Goal: Information Seeking & Learning: Learn about a topic

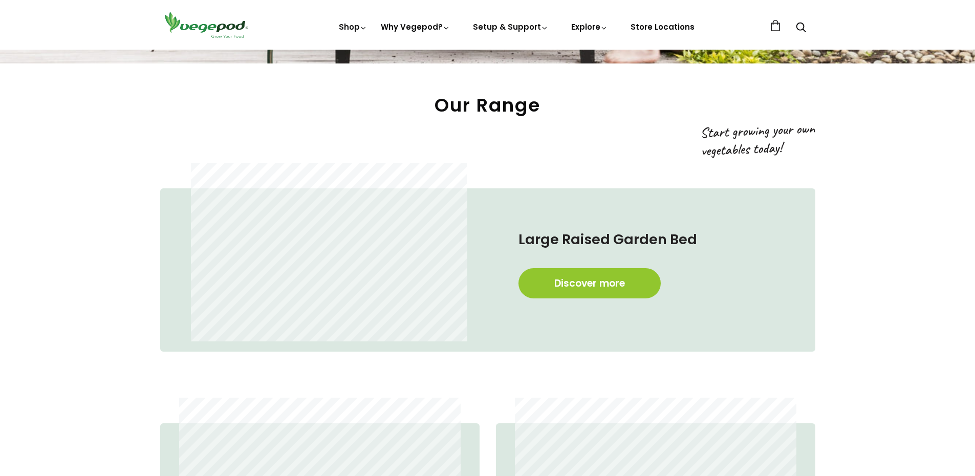
scroll to position [614, 0]
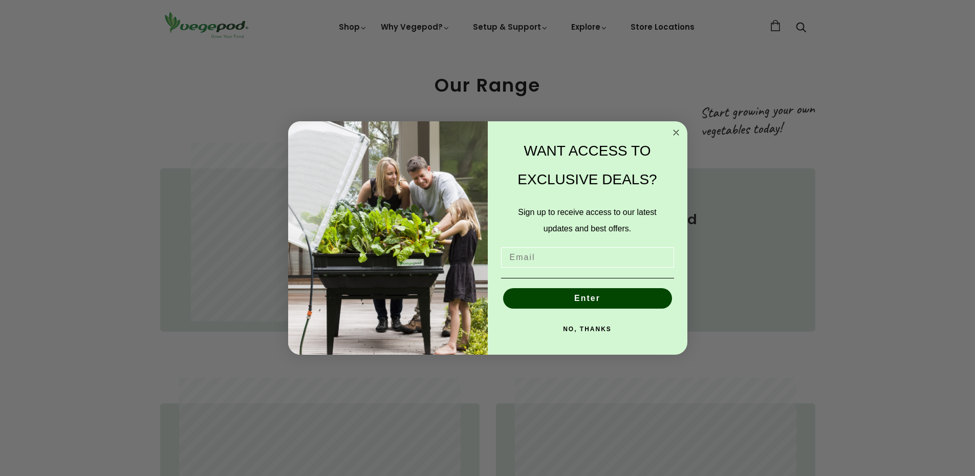
click at [591, 269] on div "POPUP Form" at bounding box center [587, 257] width 179 height 31
click at [675, 135] on circle "Close dialog" at bounding box center [676, 132] width 12 height 12
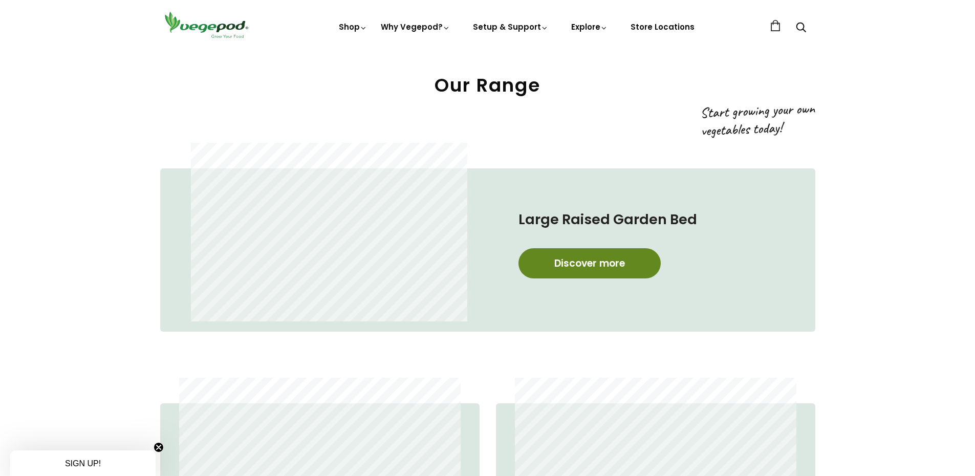
click at [608, 262] on link "Discover more" at bounding box center [589, 263] width 142 height 30
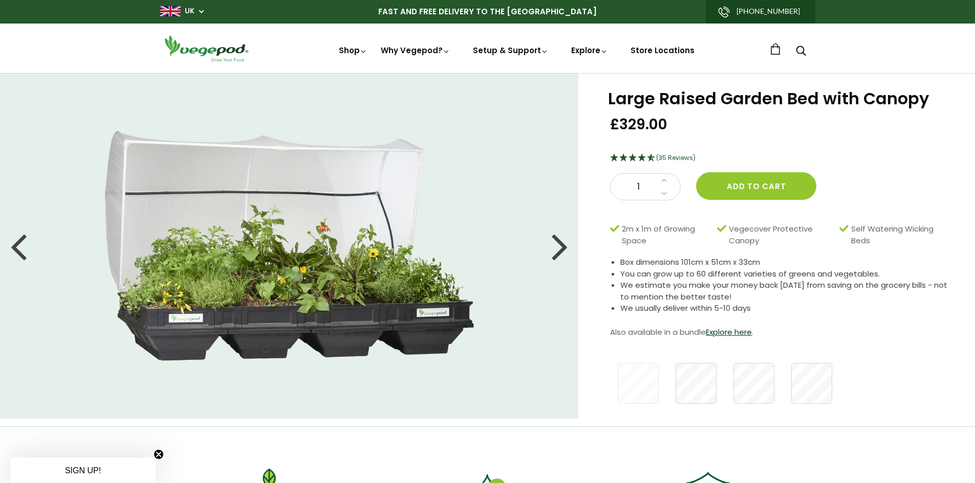
click at [563, 250] on div at bounding box center [560, 246] width 16 height 46
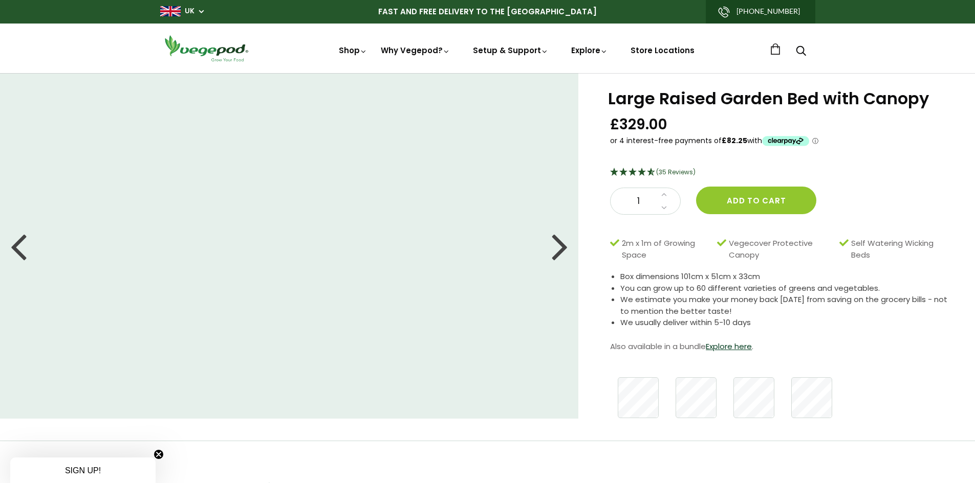
click at [563, 250] on div at bounding box center [560, 246] width 16 height 46
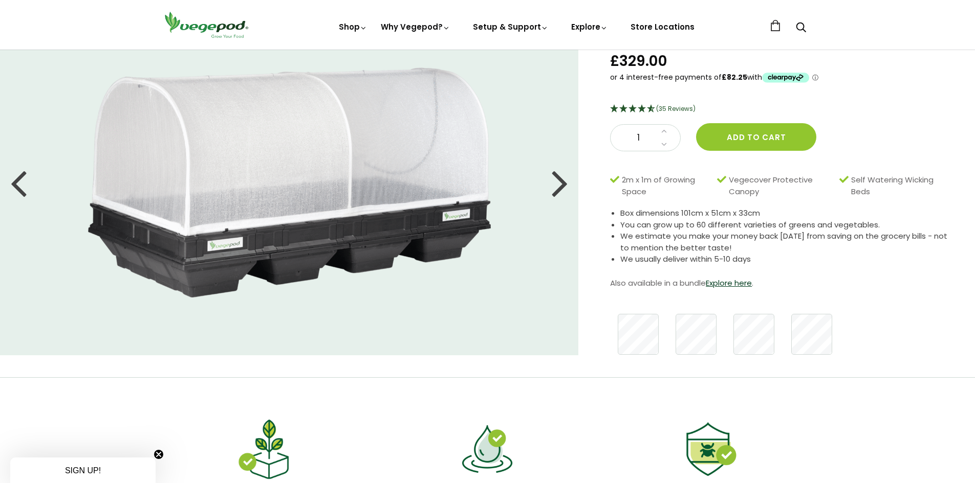
scroll to position [51, 0]
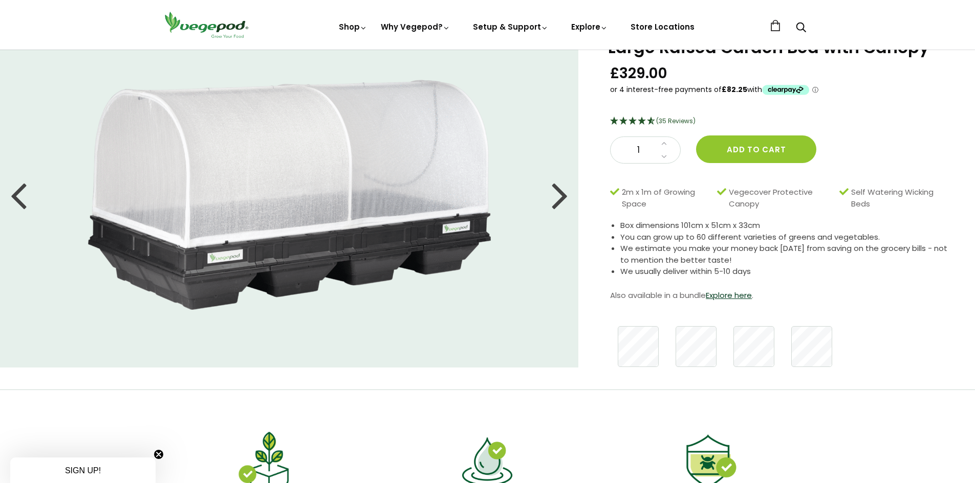
click at [562, 197] on div at bounding box center [560, 195] width 16 height 46
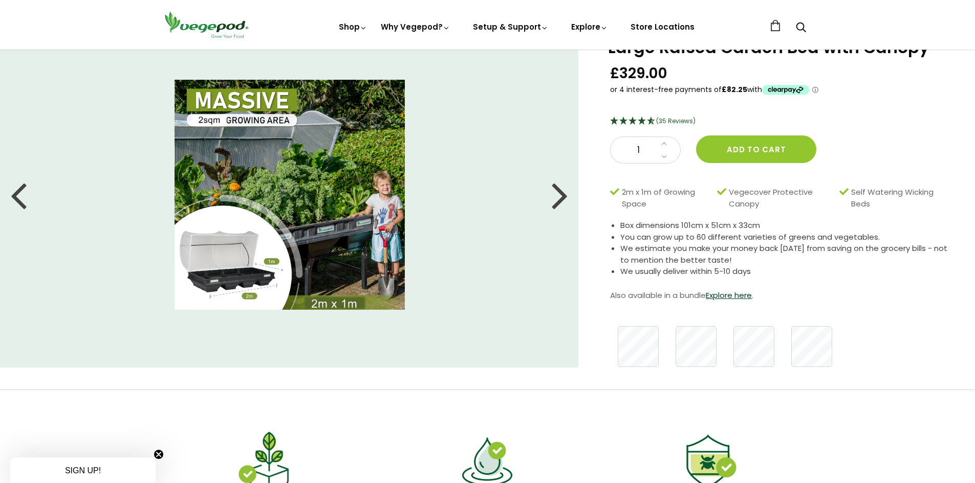
click at [562, 197] on div at bounding box center [560, 195] width 16 height 46
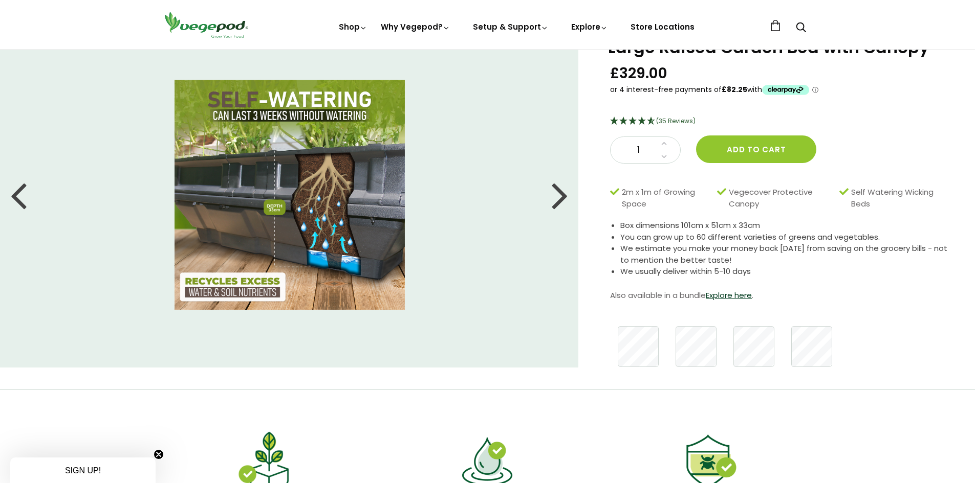
click at [562, 197] on div at bounding box center [560, 195] width 16 height 46
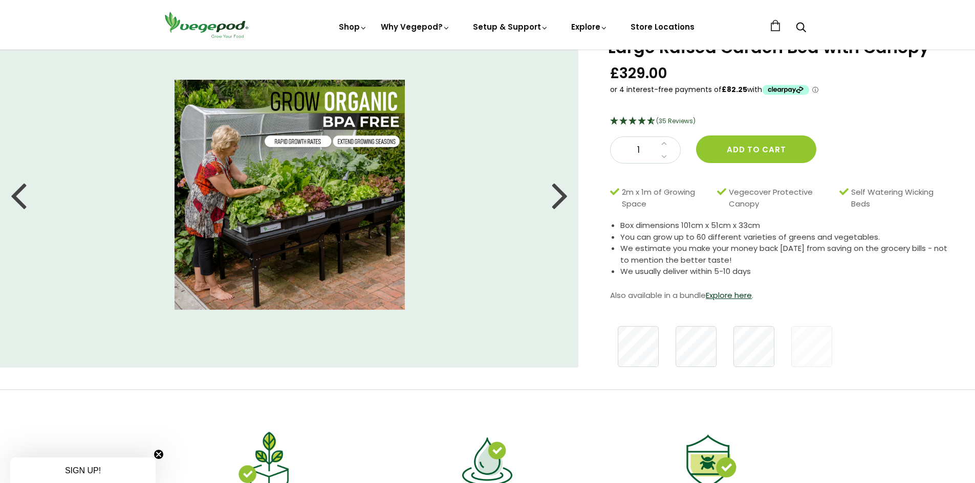
click at [562, 197] on div at bounding box center [560, 195] width 16 height 46
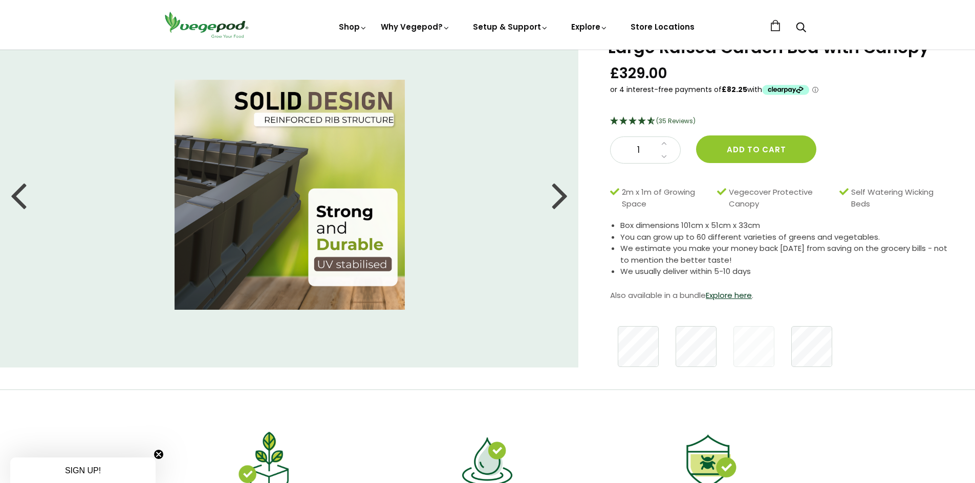
click at [562, 197] on div at bounding box center [560, 195] width 16 height 46
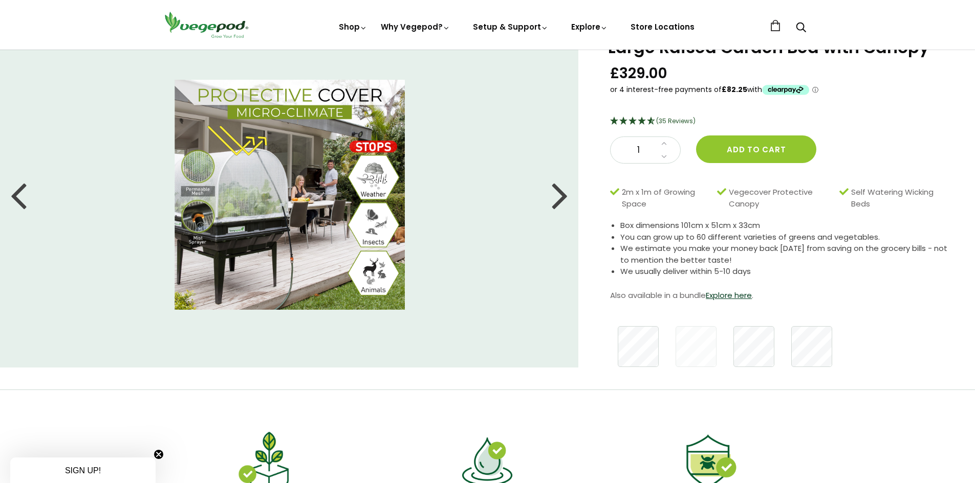
click at [562, 197] on div at bounding box center [560, 195] width 16 height 46
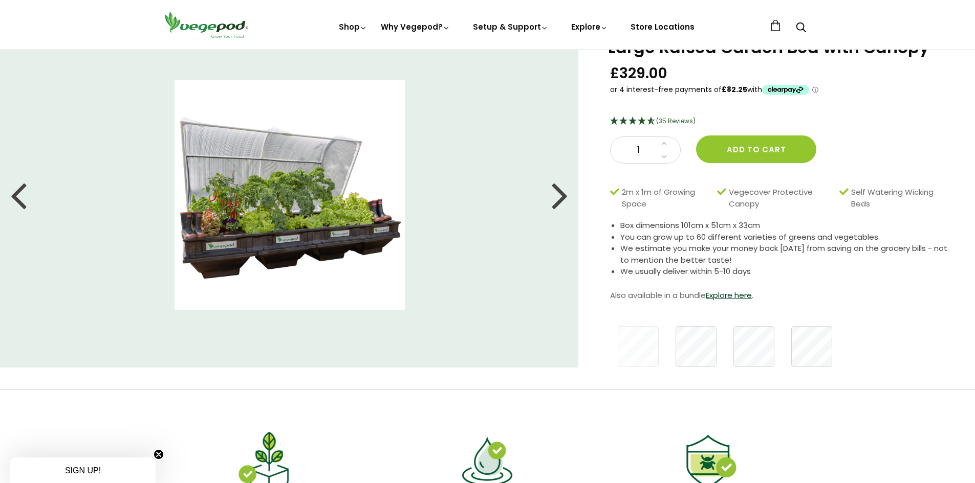
click at [562, 197] on div at bounding box center [560, 195] width 16 height 46
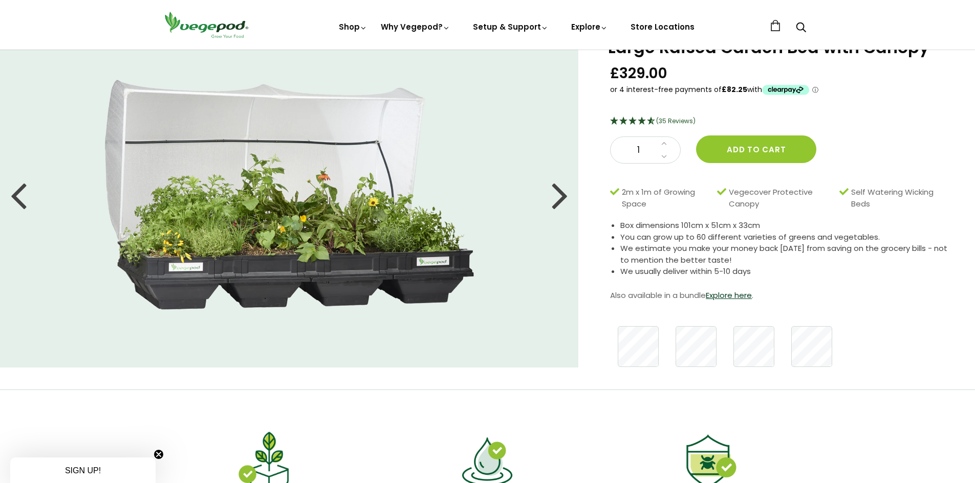
click at [562, 197] on div at bounding box center [560, 195] width 16 height 46
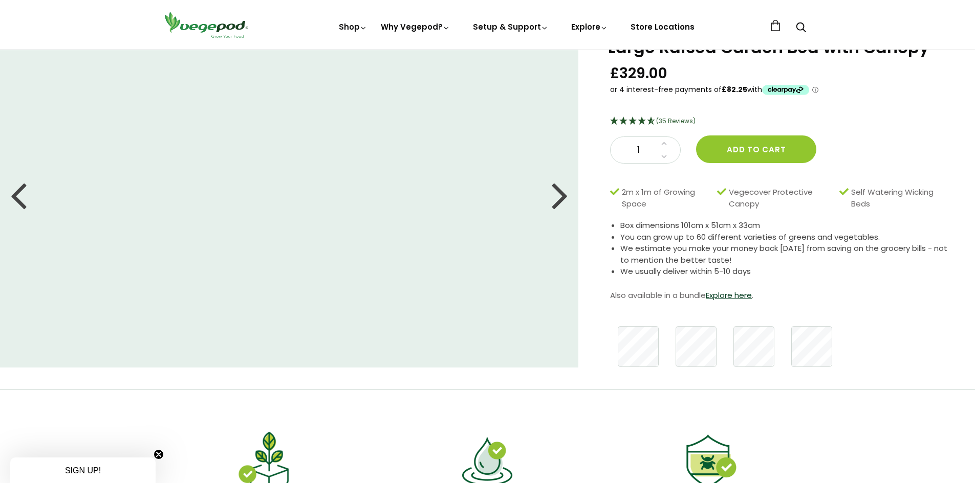
click at [562, 197] on div at bounding box center [560, 195] width 16 height 46
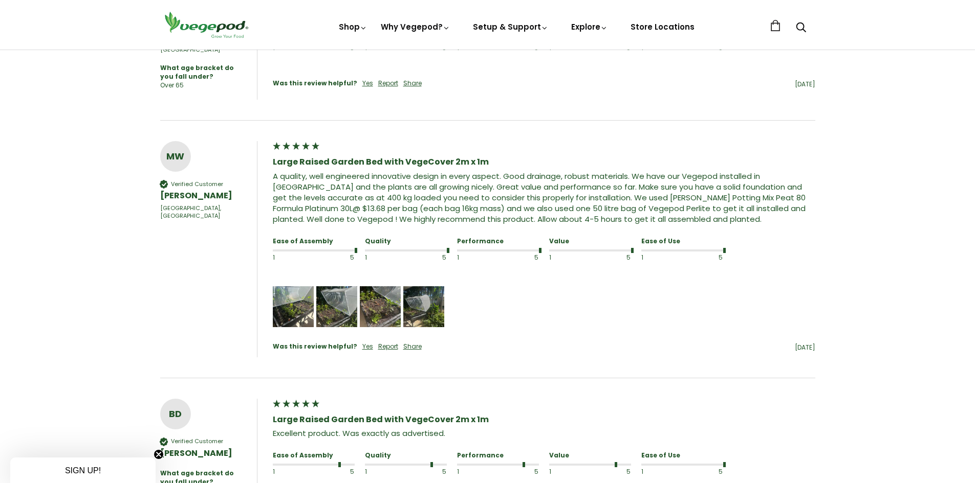
scroll to position [870, 0]
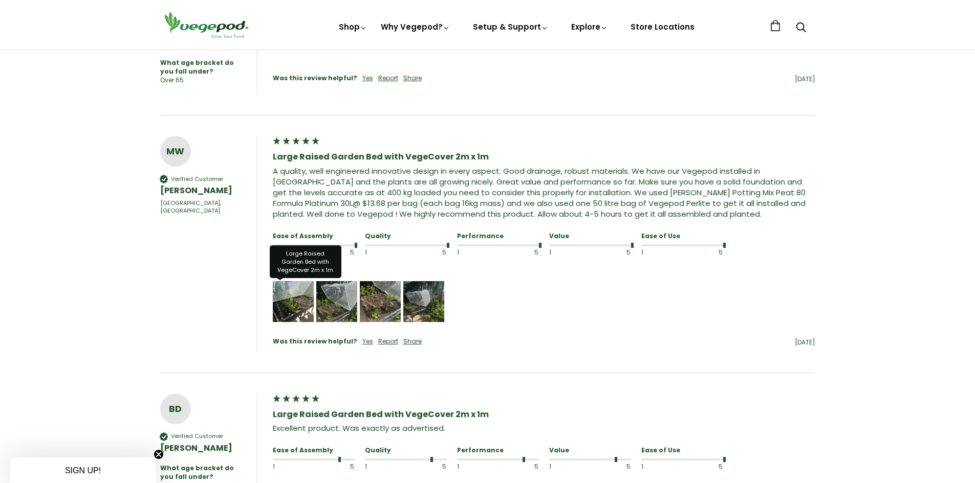
click at [295, 296] on img "Media uploaded by this customer." at bounding box center [293, 301] width 41 height 41
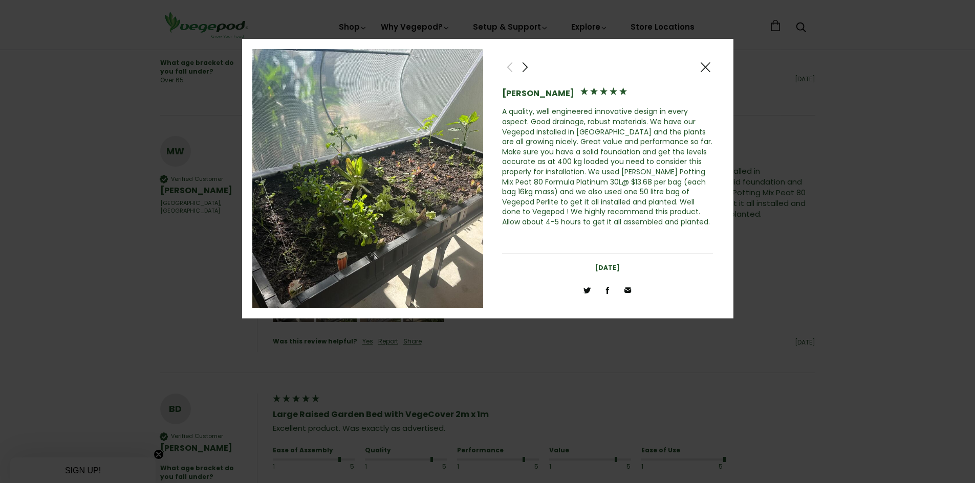
click at [527, 68] on span at bounding box center [525, 67] width 12 height 13
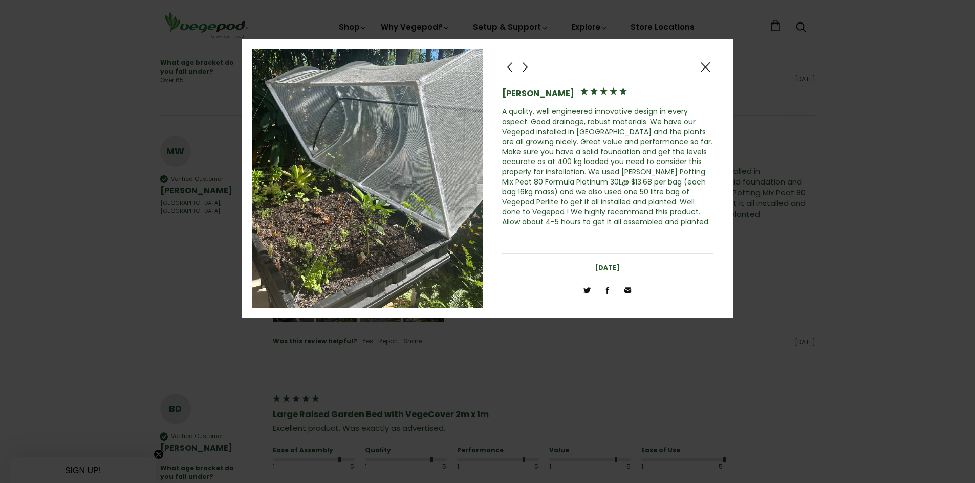
click at [527, 68] on span at bounding box center [525, 67] width 12 height 13
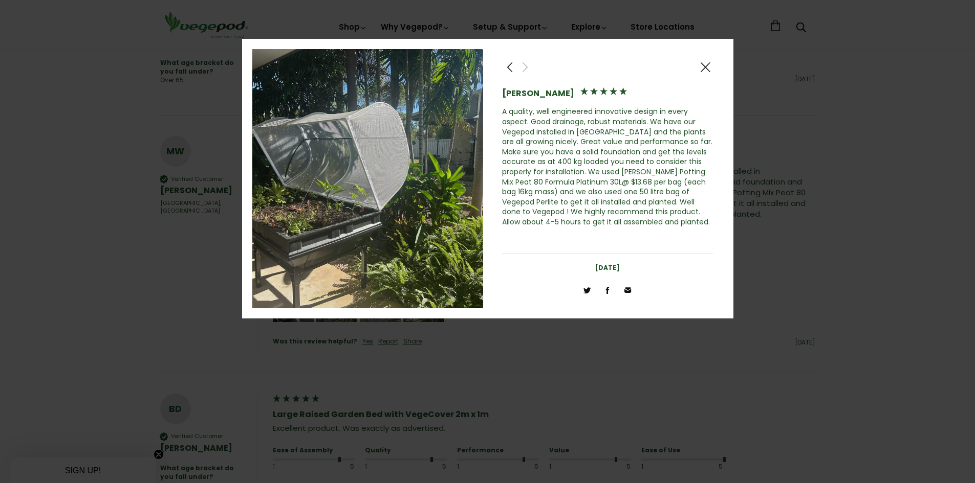
click at [527, 68] on span at bounding box center [525, 67] width 12 height 13
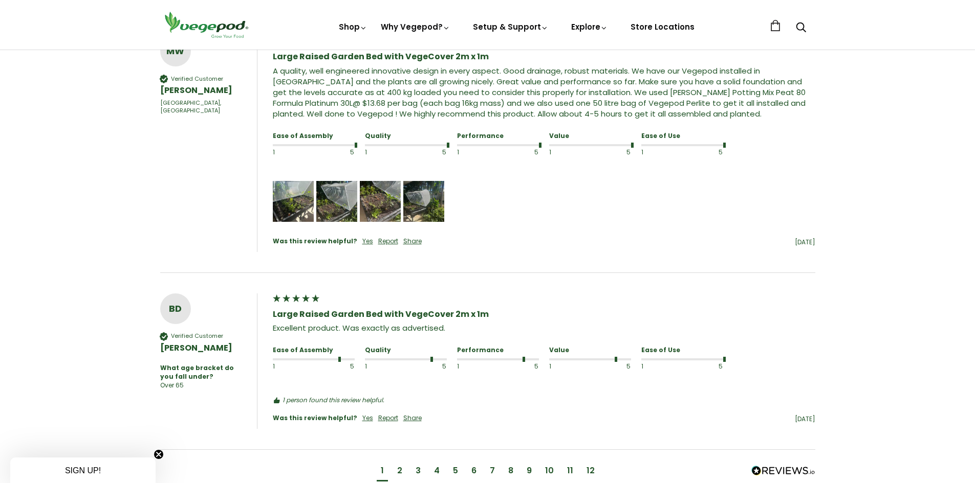
scroll to position [1064, 0]
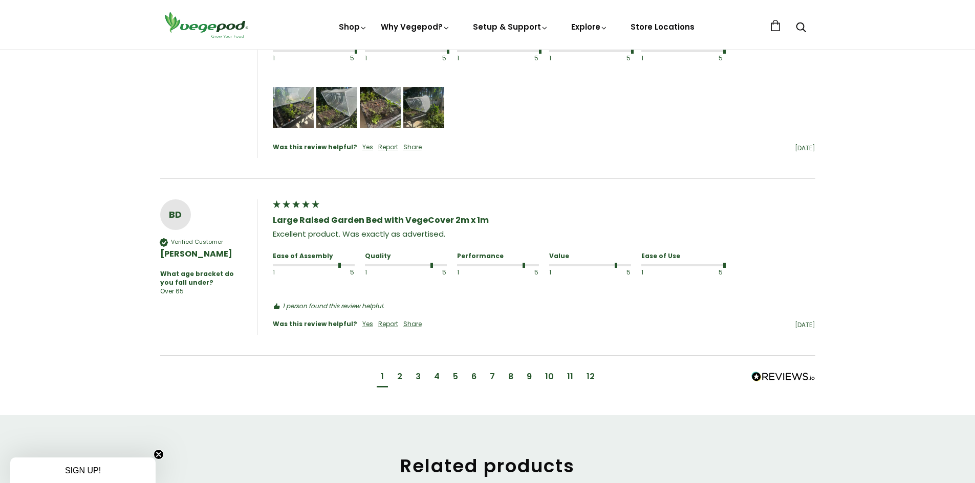
click at [395, 375] on div "2" at bounding box center [399, 378] width 13 height 19
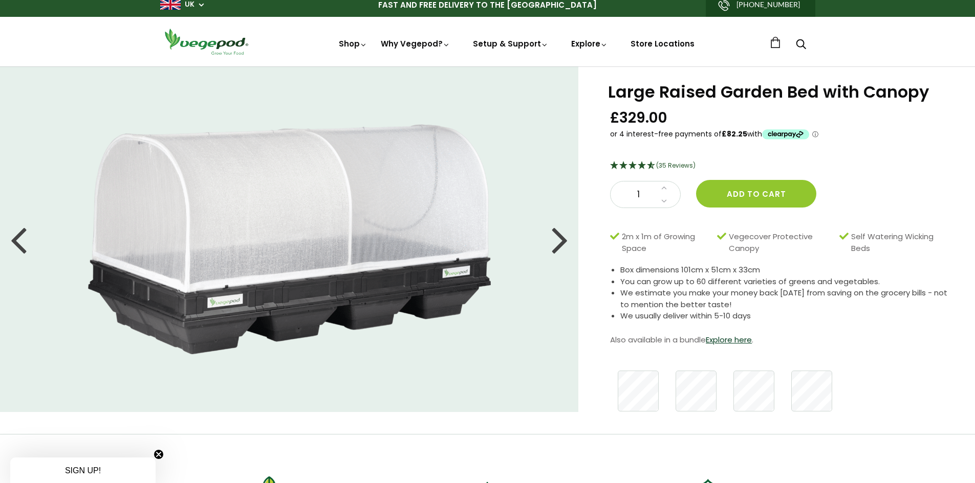
scroll to position [0, 0]
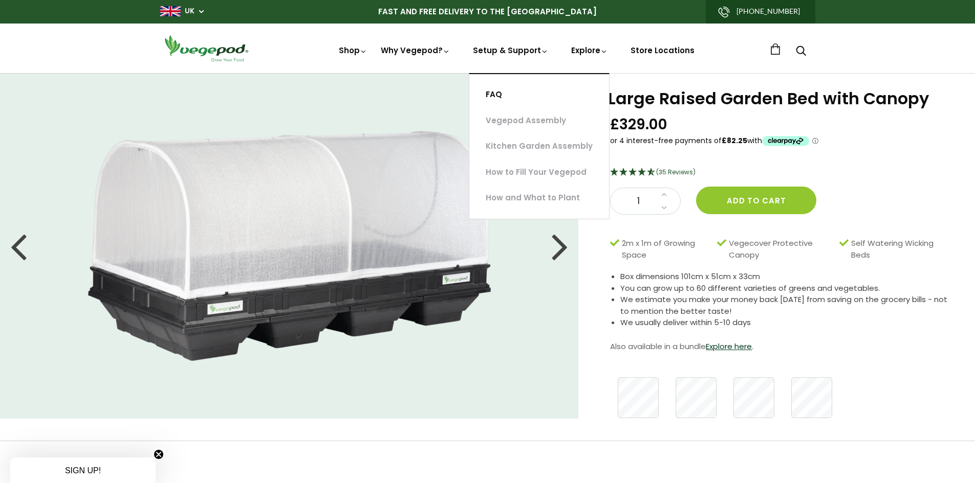
click at [496, 96] on link "FAQ" at bounding box center [539, 95] width 140 height 26
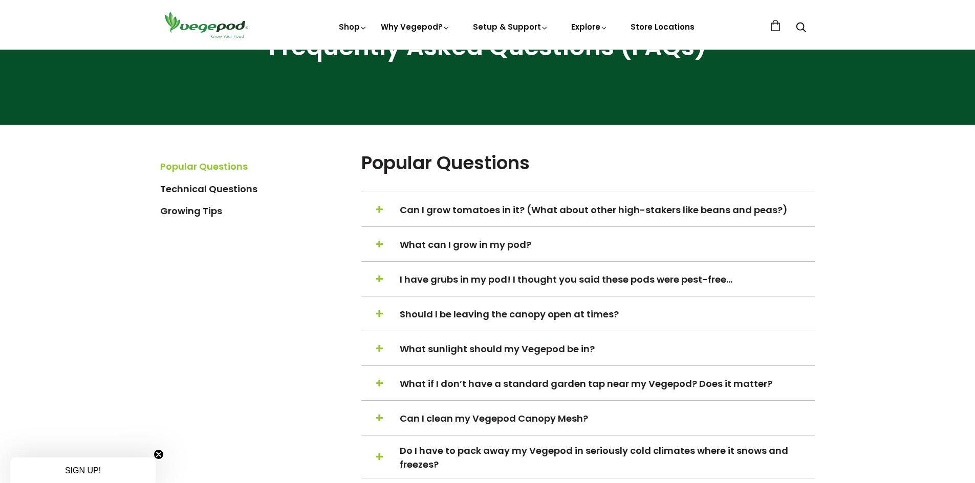
scroll to position [153, 0]
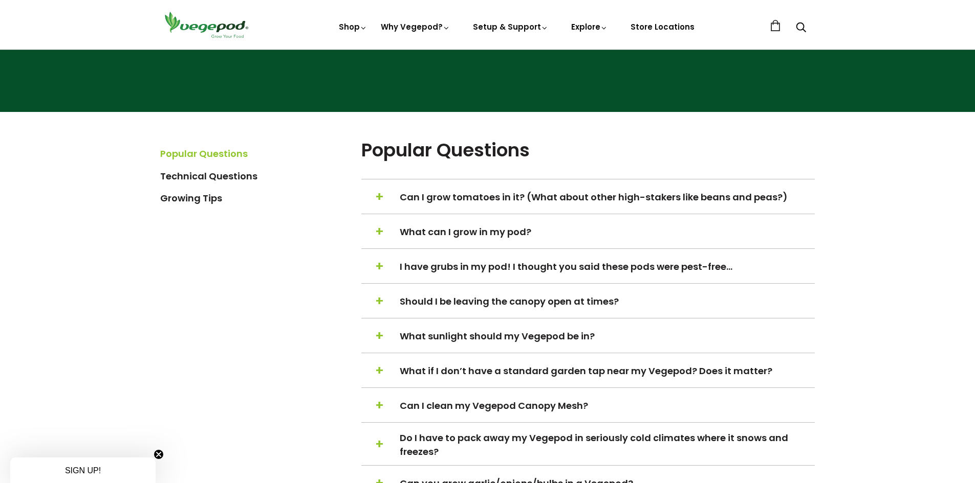
click at [602, 192] on span "Can I grow tomatoes in it? (What about other high-stakers like beans and peas?)" at bounding box center [606, 197] width 413 height 14
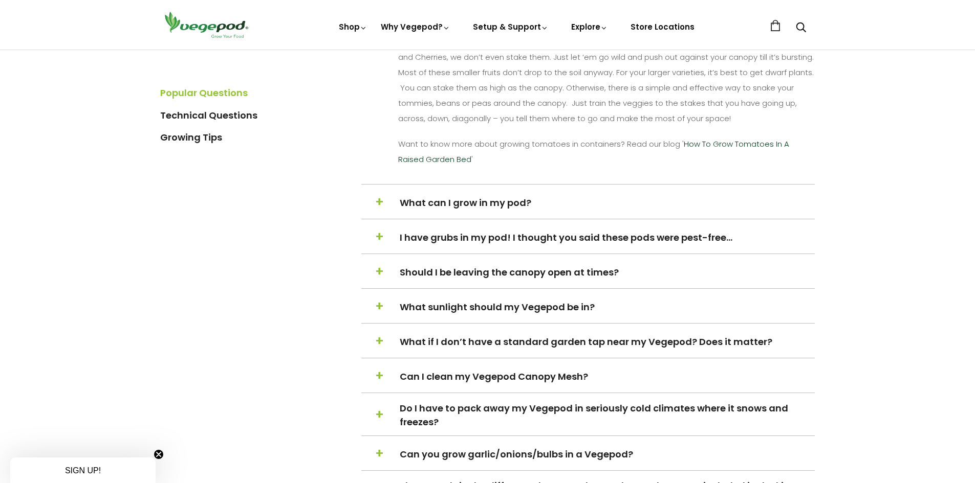
scroll to position [358, 0]
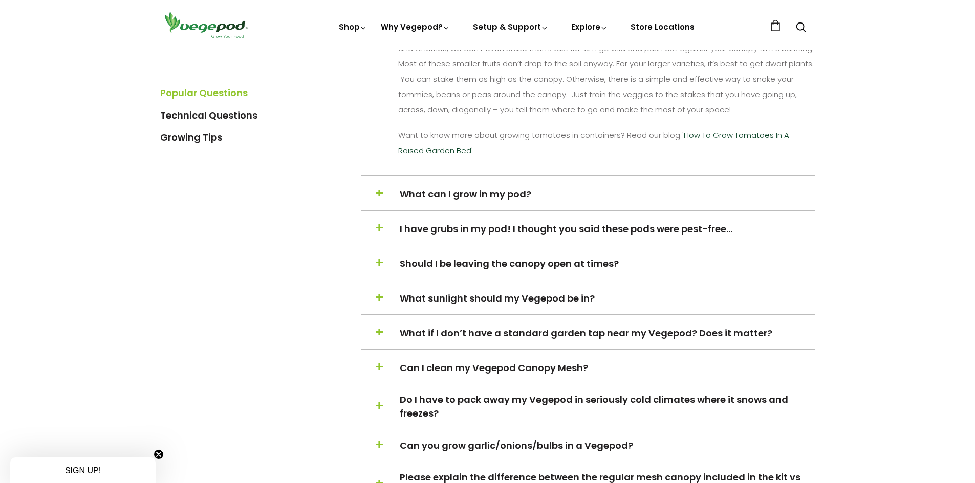
click at [602, 192] on span "What can I grow in my pod?" at bounding box center [606, 194] width 413 height 14
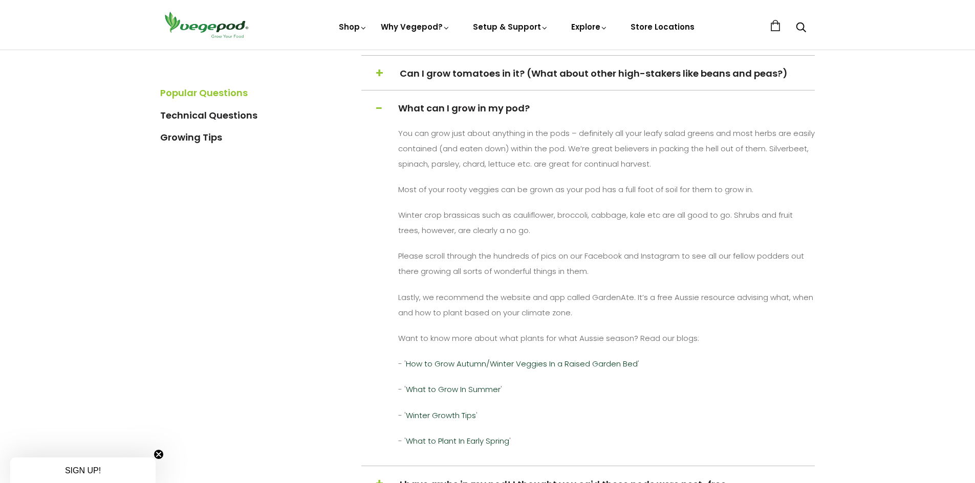
scroll to position [256, 0]
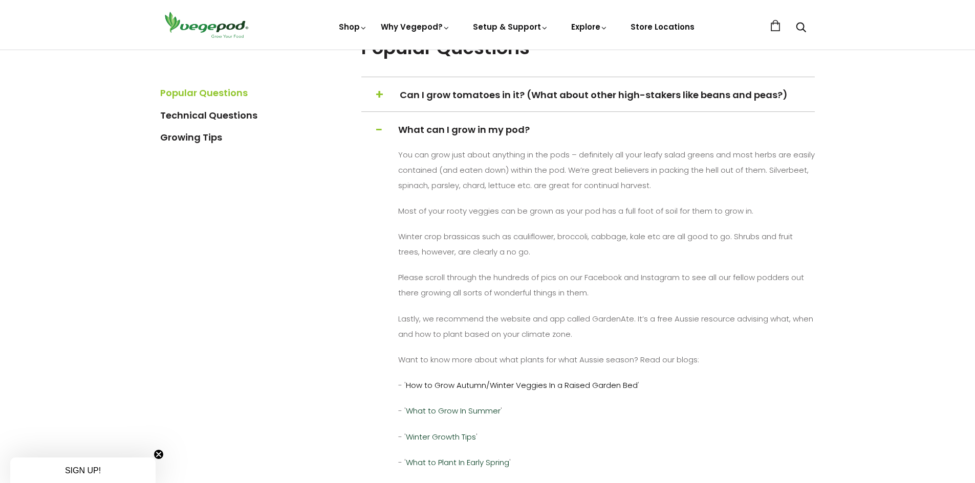
click at [574, 386] on link "How to Grow Autumn/Winter Veggies In a Raised Garden Bed" at bounding box center [522, 385] width 232 height 11
